Goal: Information Seeking & Learning: Learn about a topic

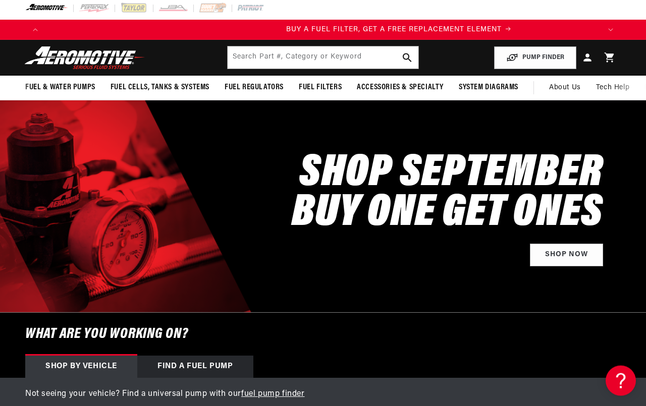
scroll to position [0, 546]
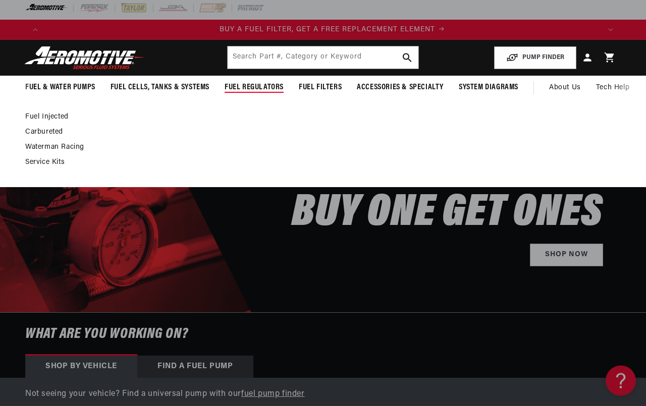
click at [64, 137] on link "Carbureted" at bounding box center [317, 132] width 585 height 9
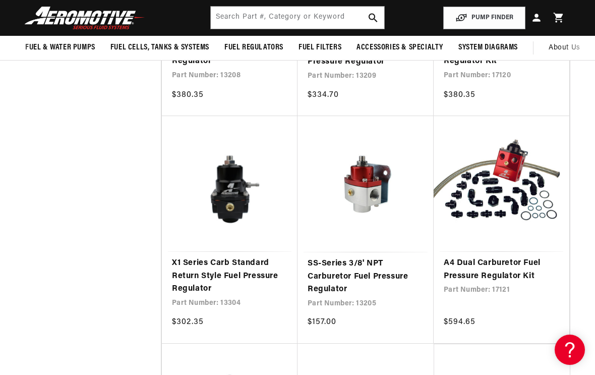
scroll to position [1298, 0]
click at [375, 258] on link "SS-Series 3/8' NPT Carburetor Fuel Pressure Regulator" at bounding box center [366, 277] width 116 height 39
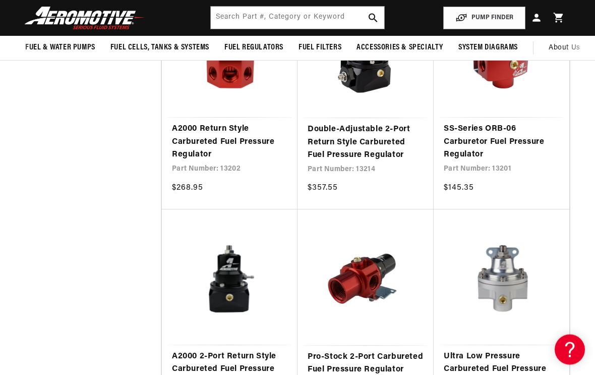
scroll to position [523, 0]
click at [491, 145] on link "SS-Series ORB-06 Carburetor Fuel Pressure Regulator" at bounding box center [502, 142] width 116 height 39
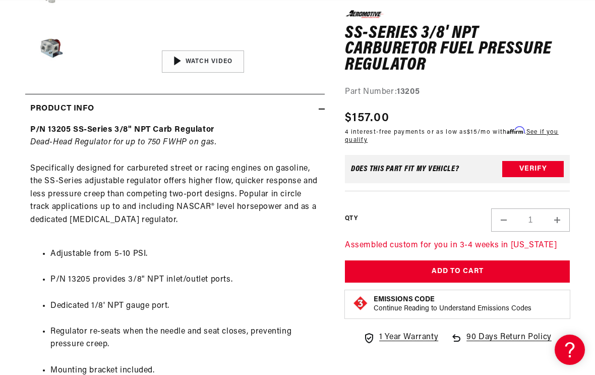
scroll to position [0, 505]
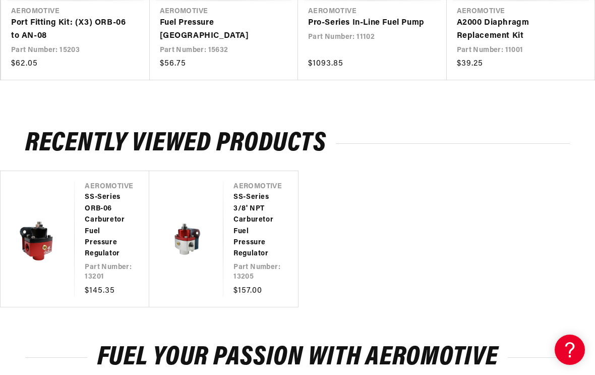
click at [16, 373] on div "Fuel Your Passion with Aeromotive Trending Builds & Posts in the Aeromotive Com…" at bounding box center [297, 370] width 595 height 48
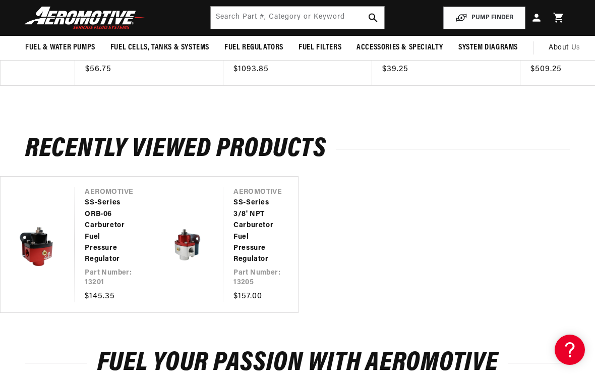
scroll to position [0, 1009]
click at [6, 51] on nav "Fuel & Water Pumps Fuel Pumps In-Tank In-Line Fuel Pumps Shop All" at bounding box center [297, 48] width 595 height 24
